Goal: Task Accomplishment & Management: Use online tool/utility

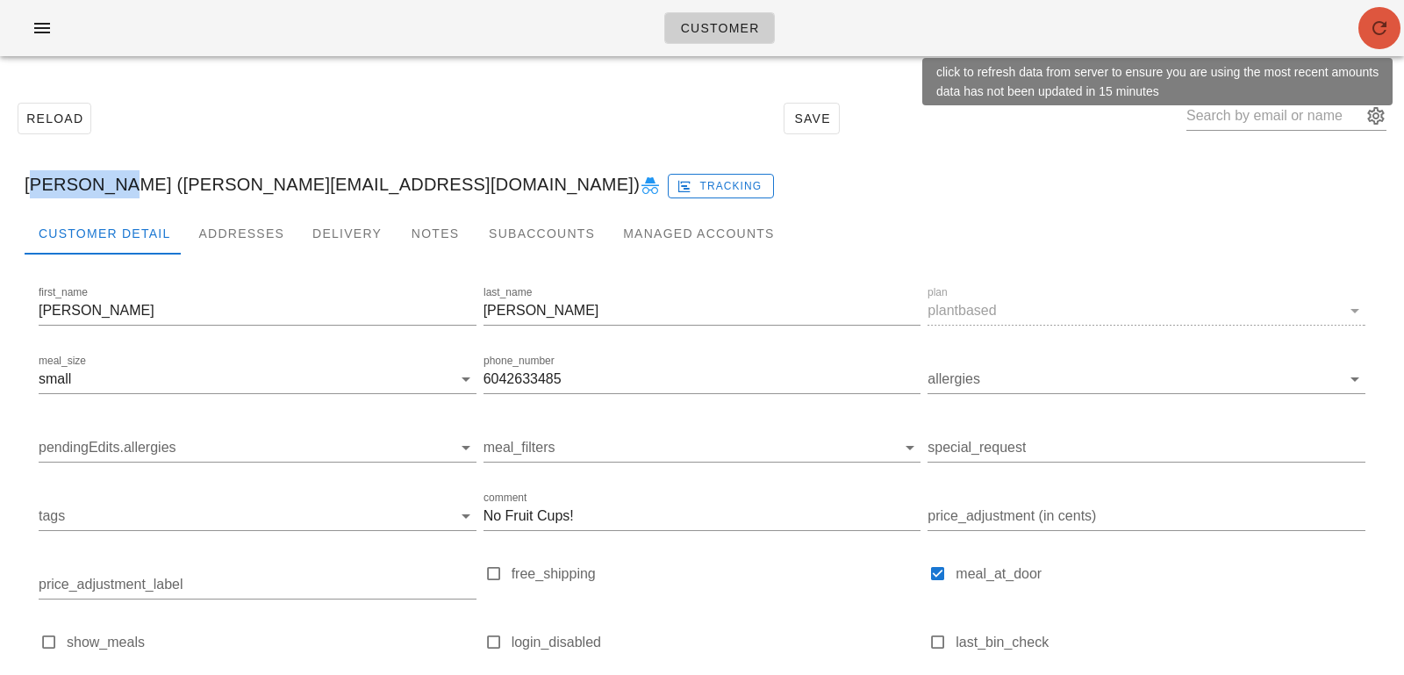
click at [1389, 21] on icon "button" at bounding box center [1379, 28] width 21 height 21
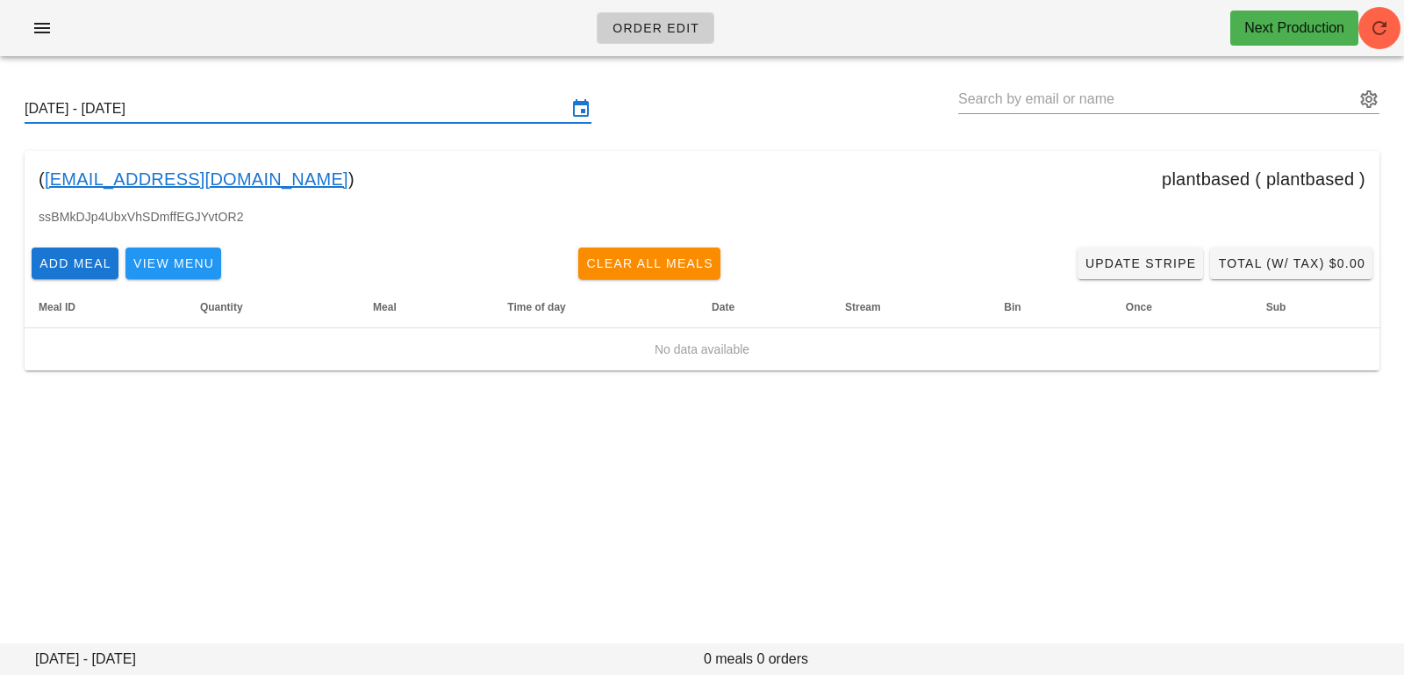
click at [331, 115] on input "[DATE] - [DATE]" at bounding box center [296, 109] width 542 height 28
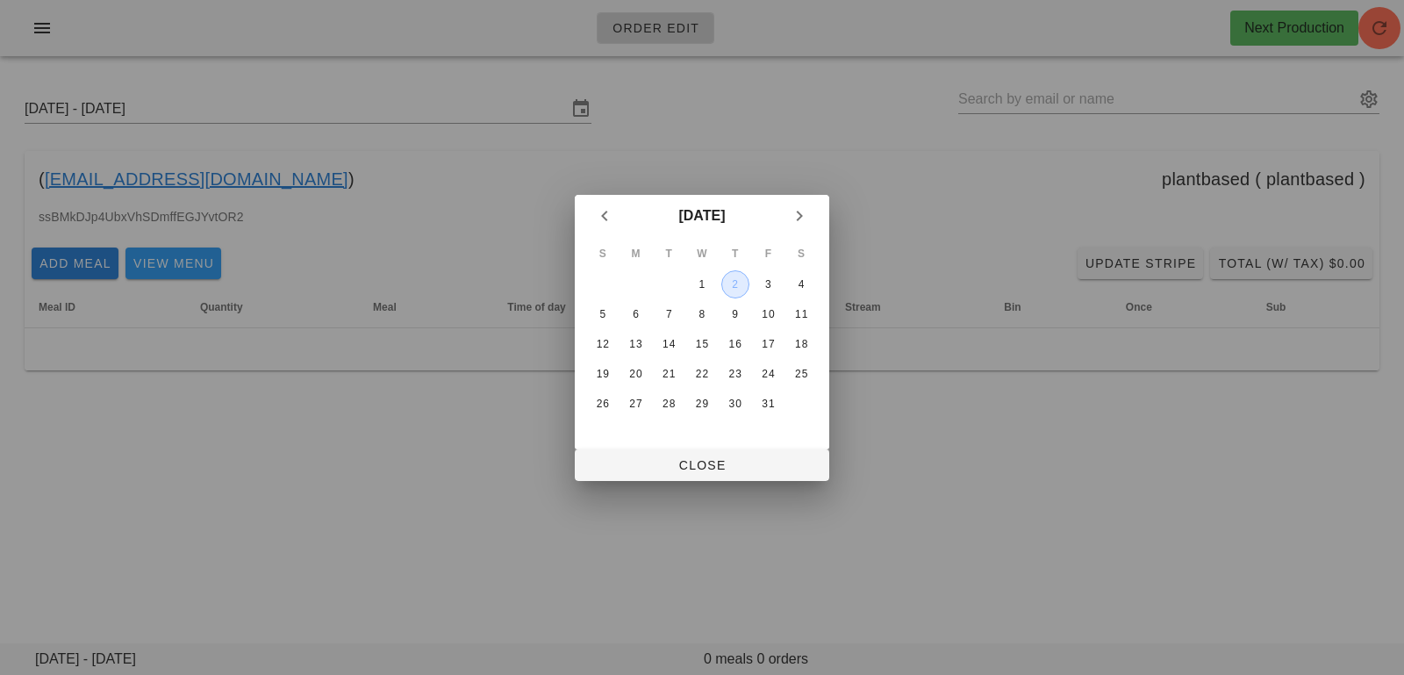
click at [733, 291] on button "2" at bounding box center [735, 284] width 28 height 28
click at [725, 473] on button "Close" at bounding box center [702, 465] width 255 height 32
type input "[DATE] - [DATE]"
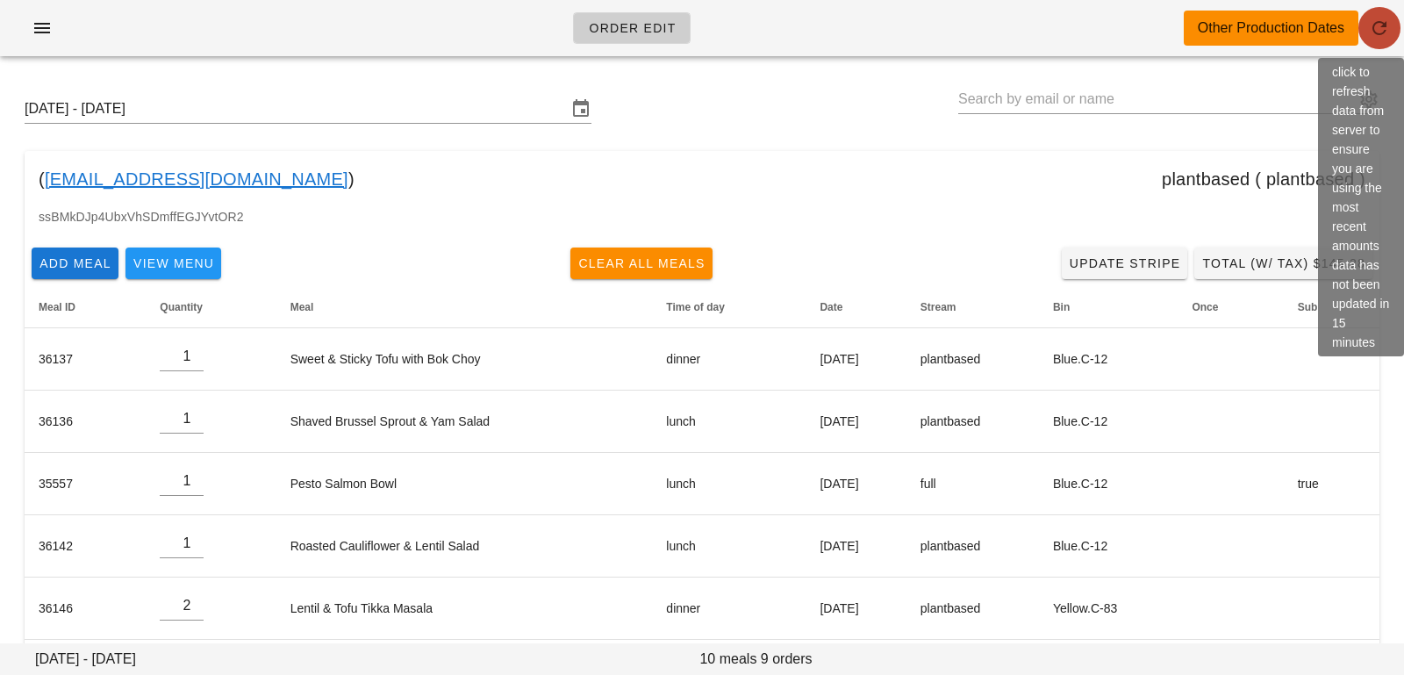
click at [1387, 38] on icon "button" at bounding box center [1379, 28] width 21 height 21
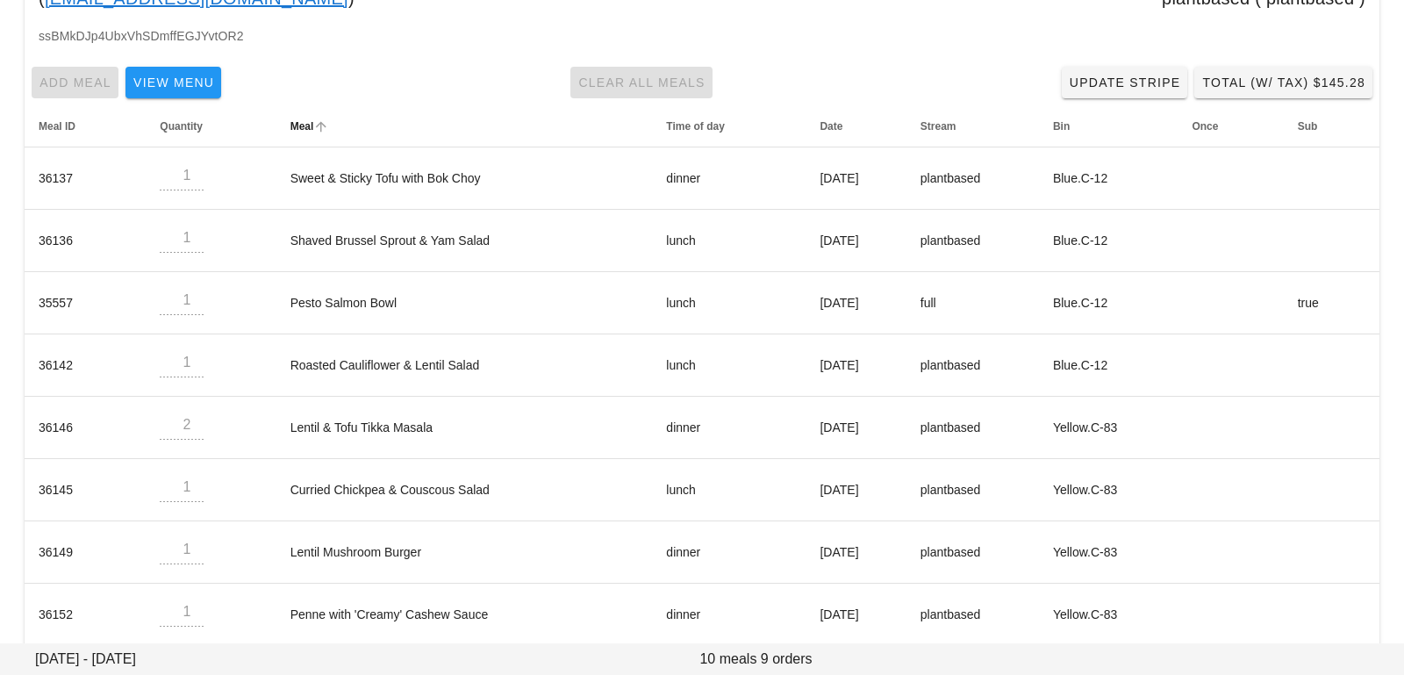
scroll to position [383, 0]
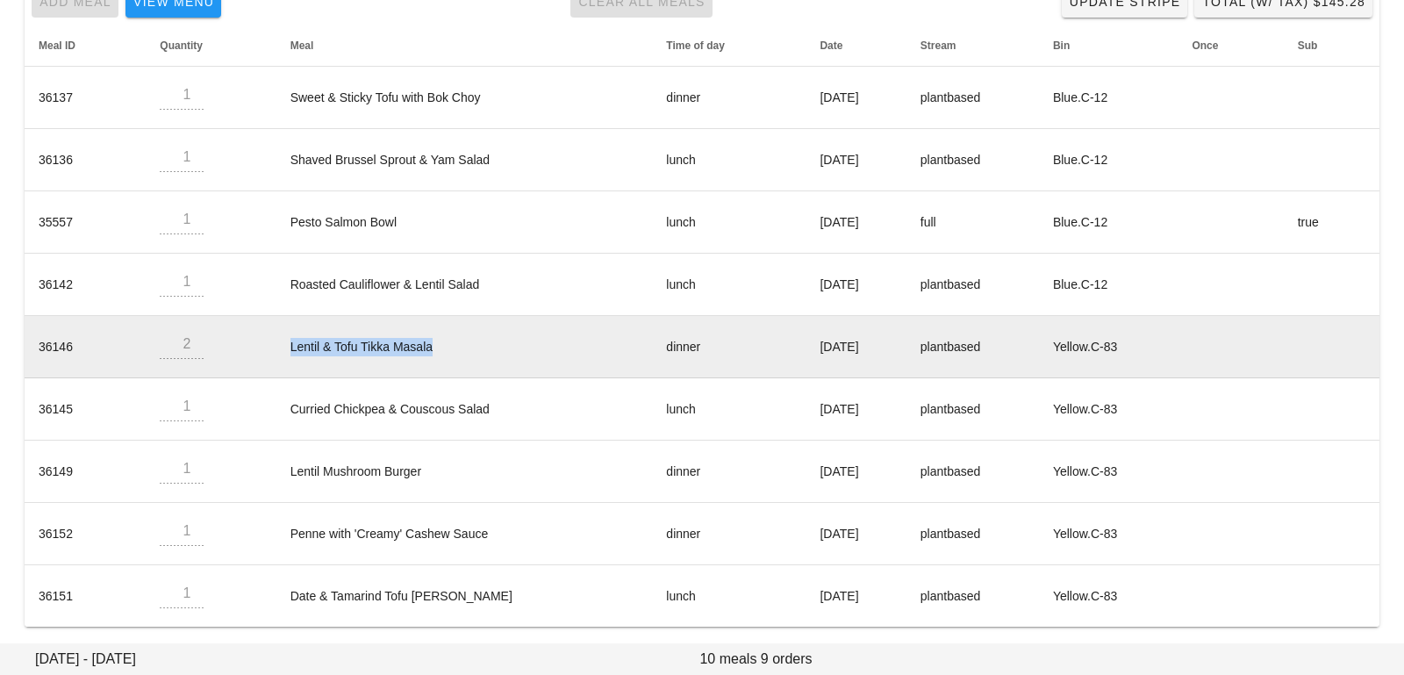
drag, startPoint x: 276, startPoint y: 346, endPoint x: 445, endPoint y: 343, distance: 168.5
click at [445, 343] on td "Lentil & Tofu Tikka Masala" at bounding box center [464, 347] width 377 height 62
copy td "Lentil & Tofu Tikka Masala"
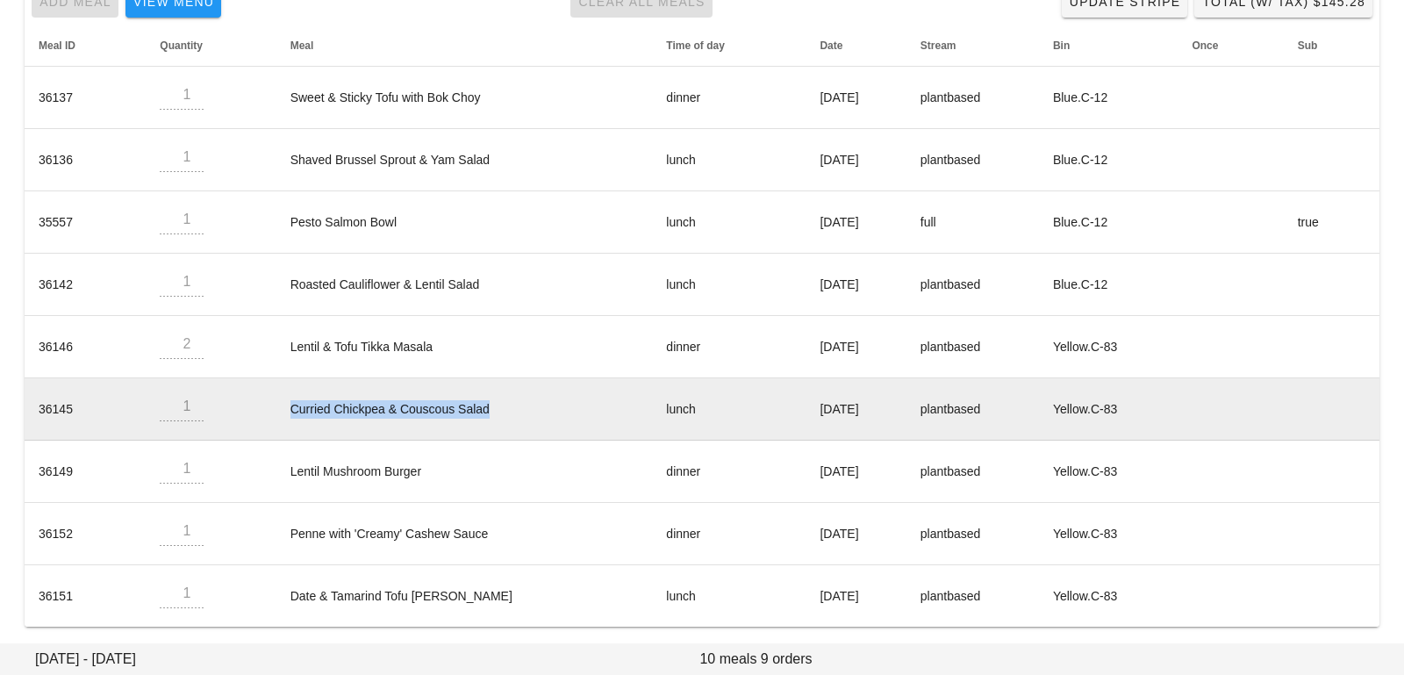
drag, startPoint x: 484, startPoint y: 401, endPoint x: 281, endPoint y: 398, distance: 202.8
click at [281, 398] on td "Curried Chickpea & Couscous Salad" at bounding box center [464, 409] width 377 height 62
copy td "Curried Chickpea & Couscous Salad"
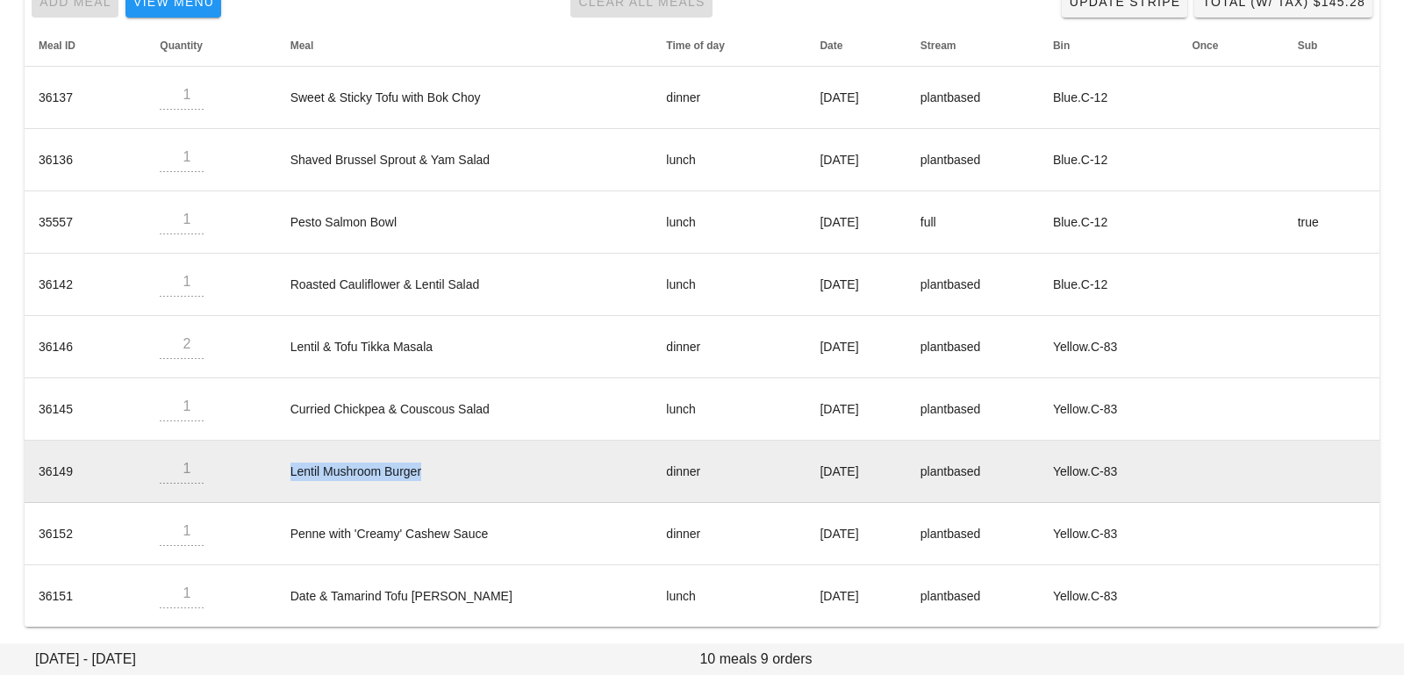
drag, startPoint x: 271, startPoint y: 465, endPoint x: 489, endPoint y: 465, distance: 217.7
click at [488, 465] on td "Lentil Mushroom Burger" at bounding box center [464, 472] width 377 height 62
copy td "Lentil Mushroom Burger"
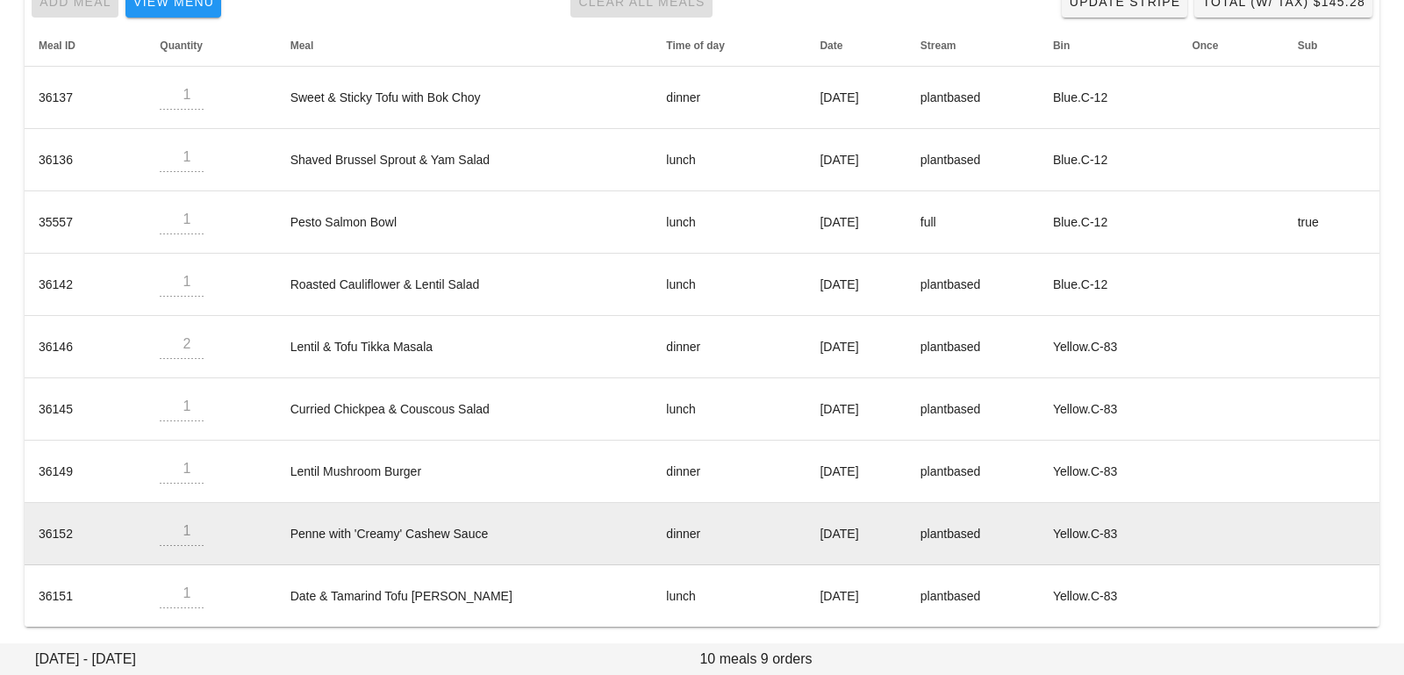
drag, startPoint x: 265, startPoint y: 536, endPoint x: 499, endPoint y: 533, distance: 234.4
click at [504, 534] on tr "36152 1 Penne with 'Creamy' Cashew Sauce dinner Saturday Oct 04 plantbased Yell…" at bounding box center [702, 534] width 1355 height 62
drag, startPoint x: 493, startPoint y: 531, endPoint x: 267, endPoint y: 531, distance: 226.4
click at [276, 531] on td "Penne with 'Creamy' Cashew Sauce" at bounding box center [464, 534] width 377 height 62
copy td "Penne with 'Creamy' Cashew Sauce"
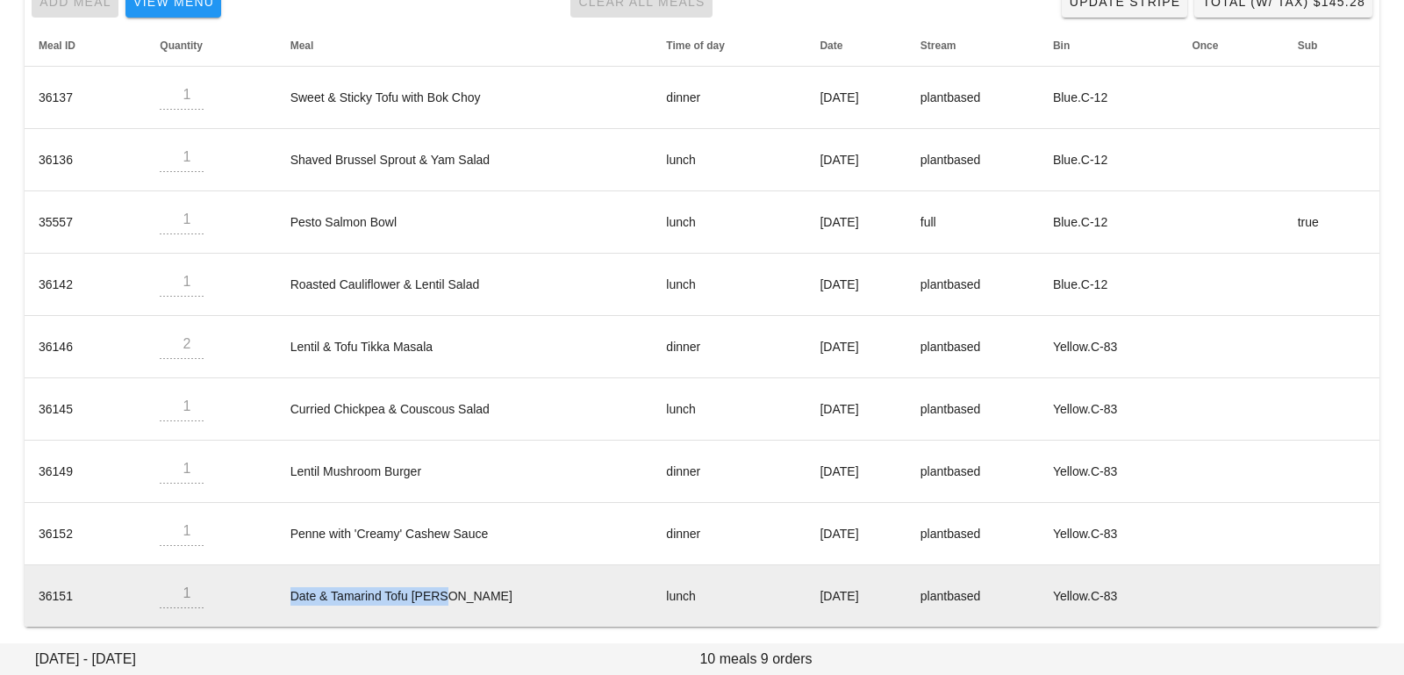
drag, startPoint x: 280, startPoint y: 594, endPoint x: 484, endPoint y: 594, distance: 203.6
click at [484, 594] on td "Date & Tamarind Tofu Curry" at bounding box center [464, 595] width 377 height 61
copy td "Date & Tamarind Tofu Curry"
